Goal: Information Seeking & Learning: Learn about a topic

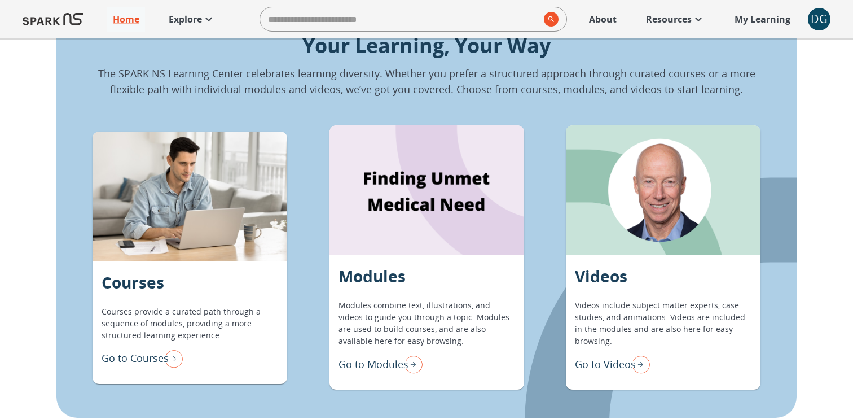
scroll to position [837, 0]
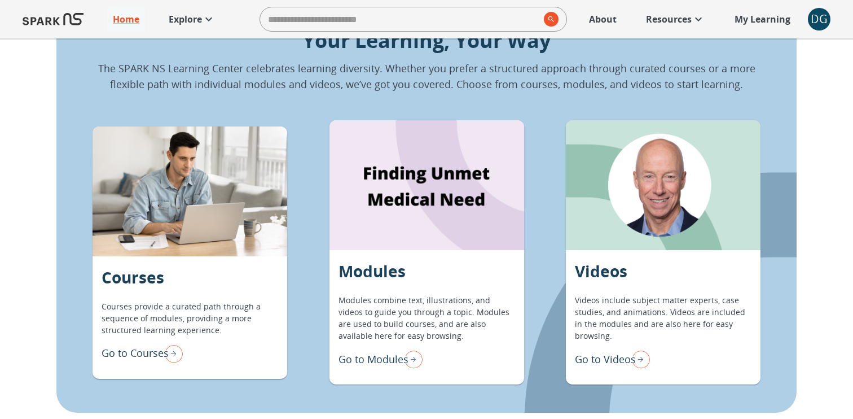
click at [364, 363] on p "Go to Modules" at bounding box center [374, 359] width 70 height 15
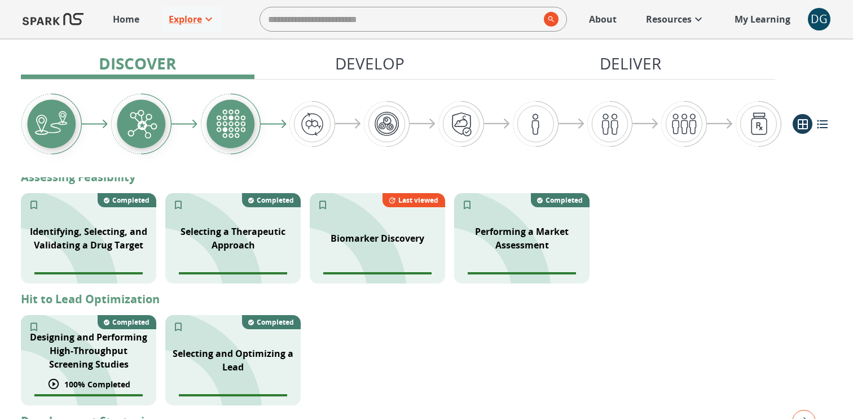
scroll to position [331, 0]
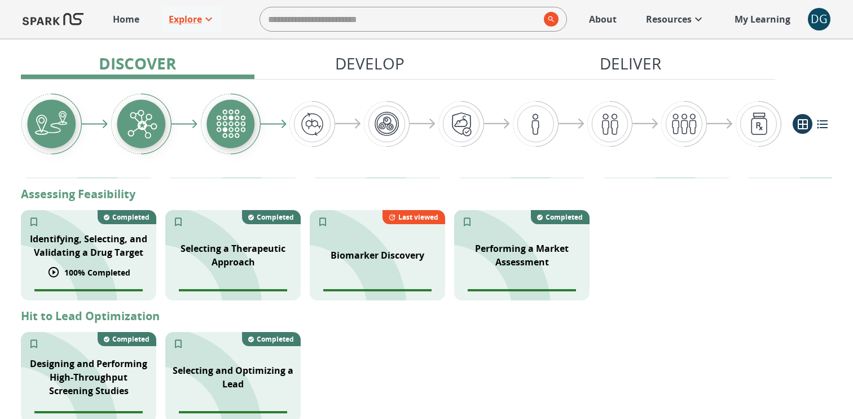
click at [104, 263] on div "Identifying, Selecting, and Validating a Drug Target" at bounding box center [88, 245] width 135 height 41
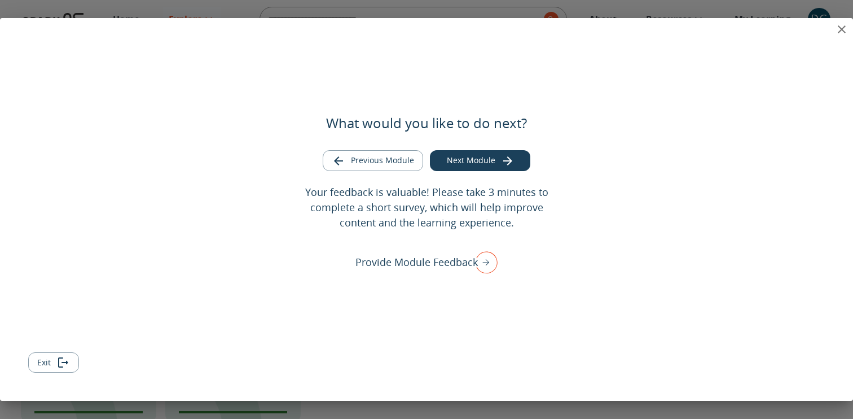
click at [843, 32] on icon "close" at bounding box center [842, 30] width 14 height 14
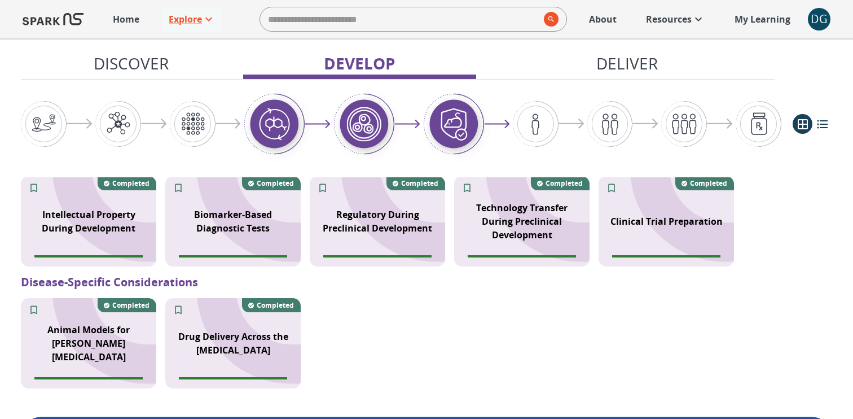
scroll to position [1448, 0]
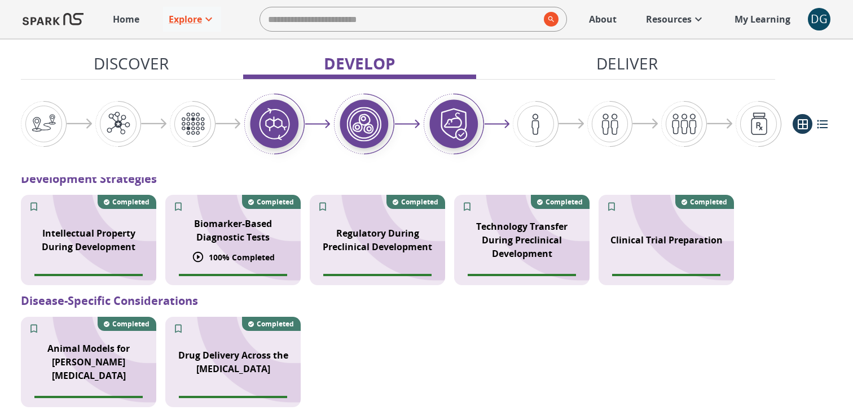
click at [254, 219] on p "Biomarker-Based Diagnostic Tests" at bounding box center [233, 230] width 122 height 27
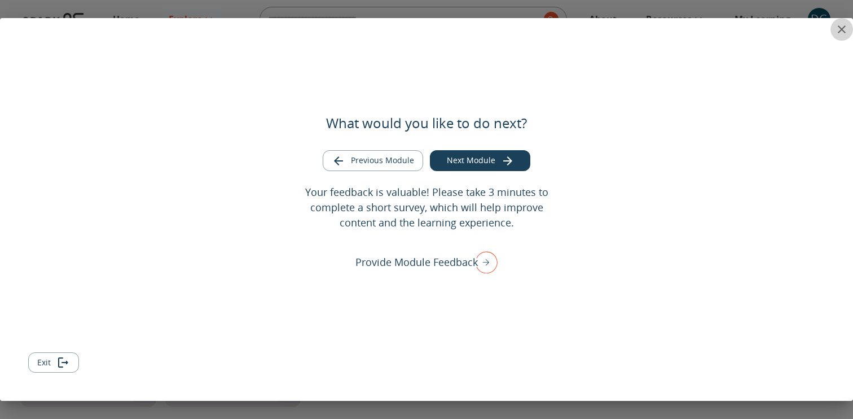
click at [837, 28] on icon "close" at bounding box center [842, 30] width 14 height 14
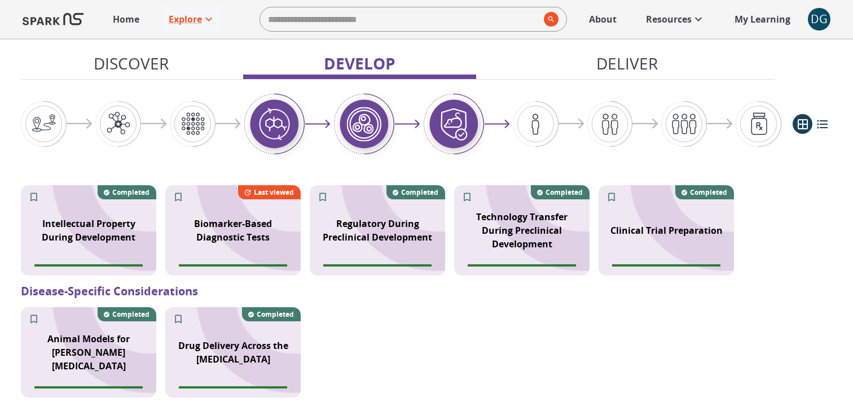
scroll to position [1461, 0]
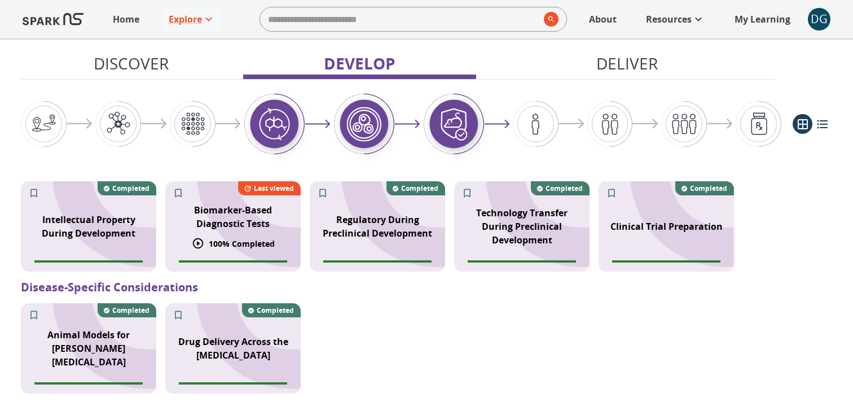
click at [229, 205] on p "Biomarker-Based Diagnostic Tests" at bounding box center [233, 216] width 122 height 27
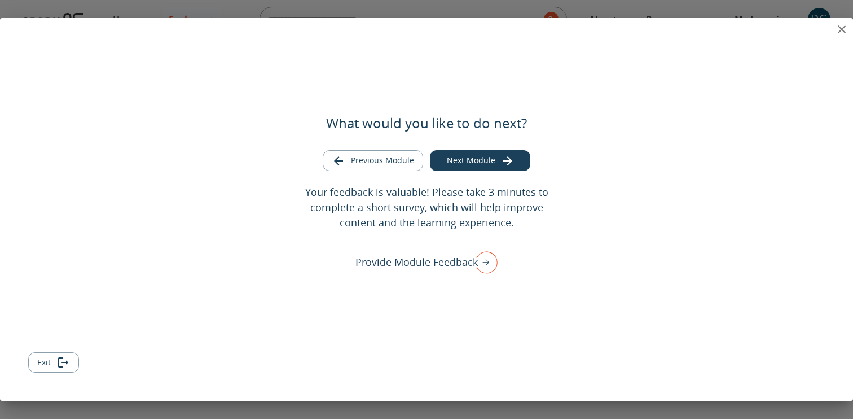
click at [838, 30] on icon "close" at bounding box center [842, 30] width 14 height 14
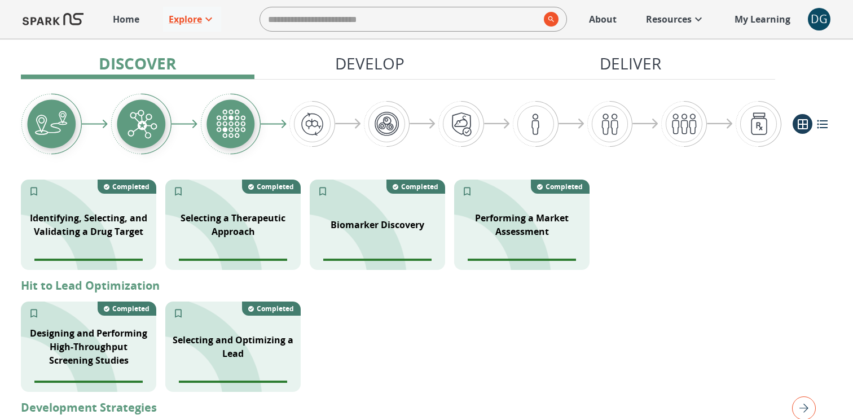
scroll to position [332, 0]
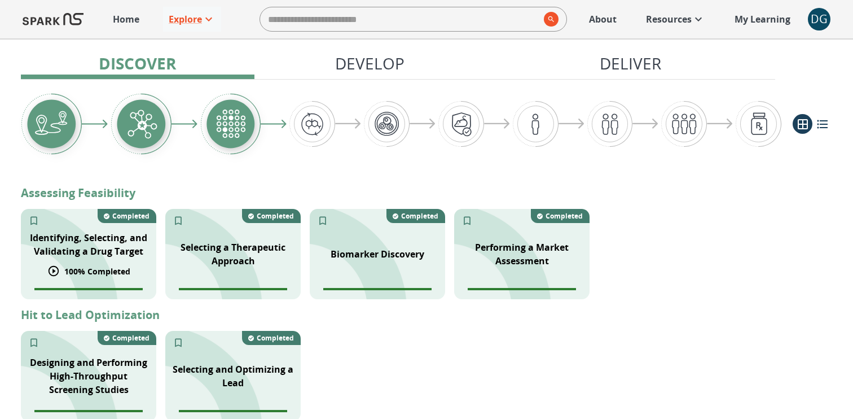
click at [78, 245] on p "Identifying, Selecting, and Validating a Drug Target" at bounding box center [89, 244] width 122 height 27
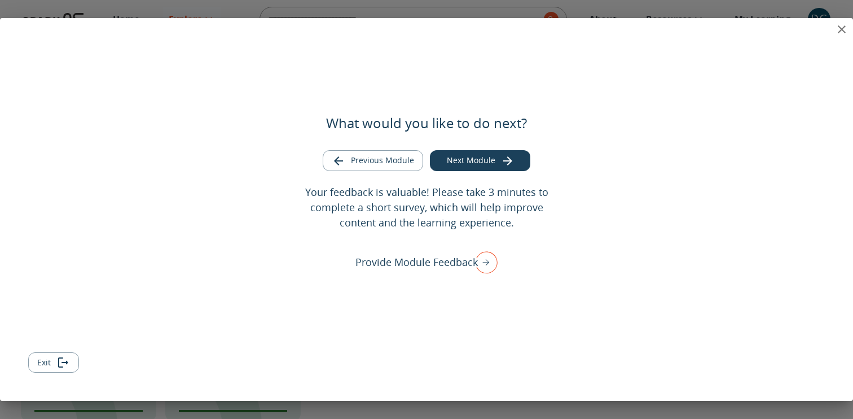
click at [837, 29] on icon "close" at bounding box center [842, 30] width 14 height 14
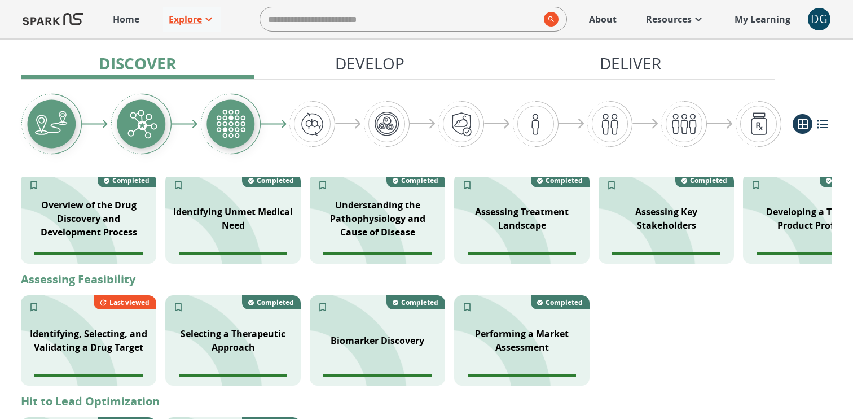
scroll to position [192, 0]
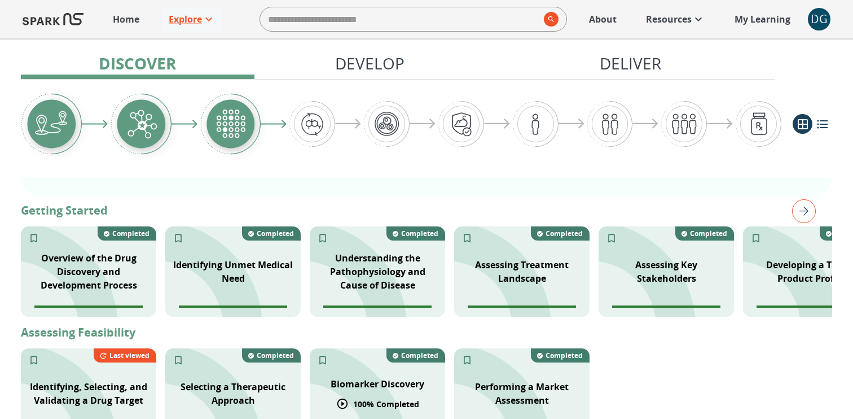
click at [381, 391] on div "Biomarker Discovery" at bounding box center [377, 383] width 107 height 27
